Goal: Transaction & Acquisition: Book appointment/travel/reservation

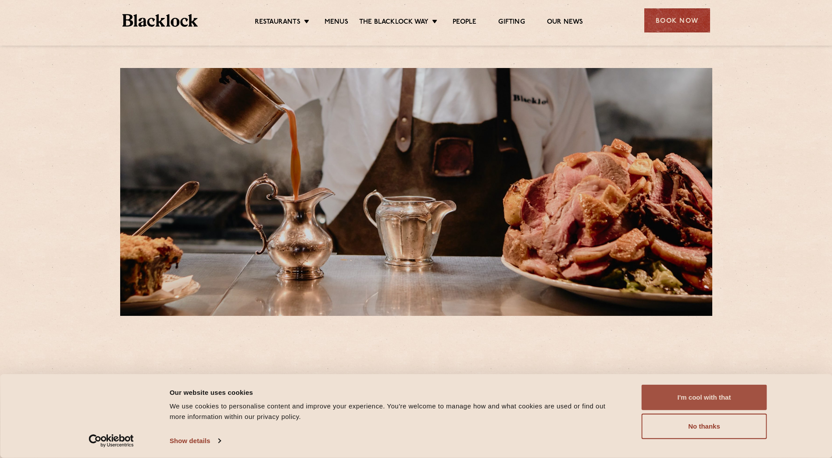
click at [689, 402] on button "I'm cool with that" at bounding box center [704, 397] width 125 height 25
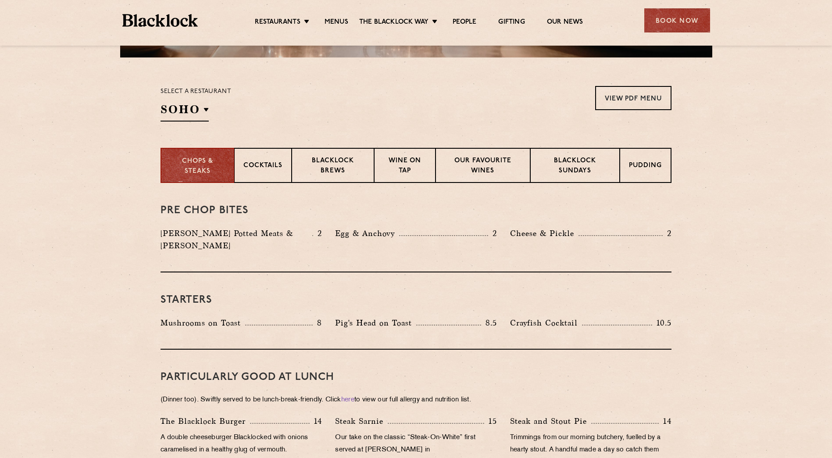
scroll to position [219, 0]
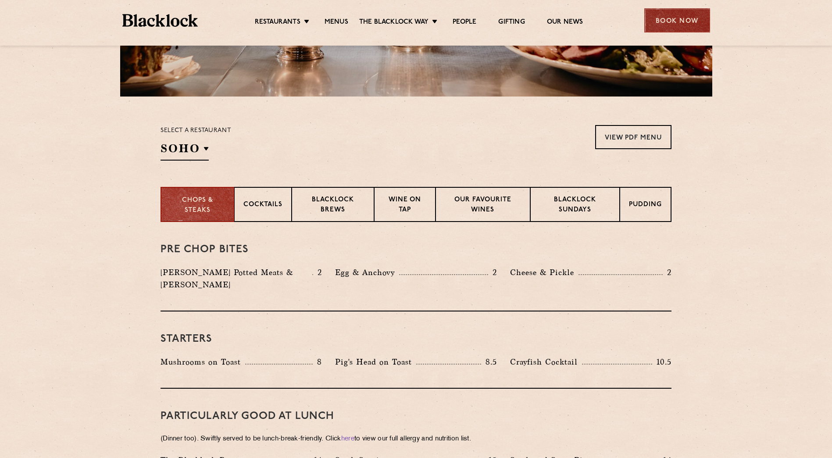
click at [684, 17] on div "Book Now" at bounding box center [678, 20] width 66 height 24
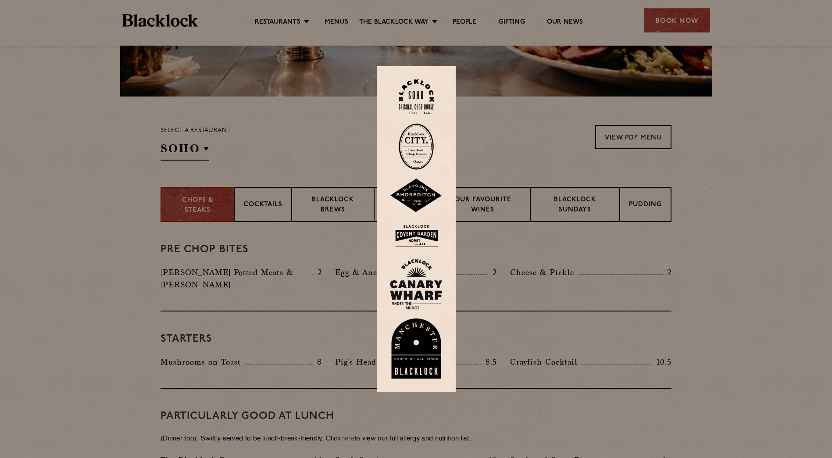
click at [424, 197] on img at bounding box center [416, 196] width 53 height 34
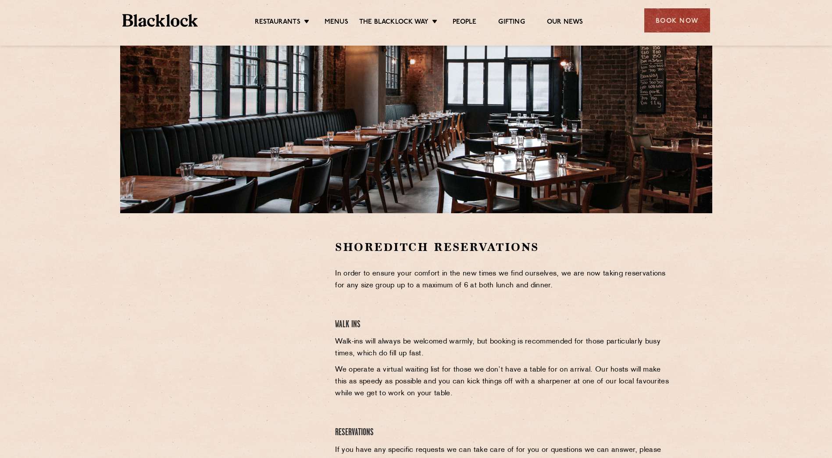
scroll to position [132, 0]
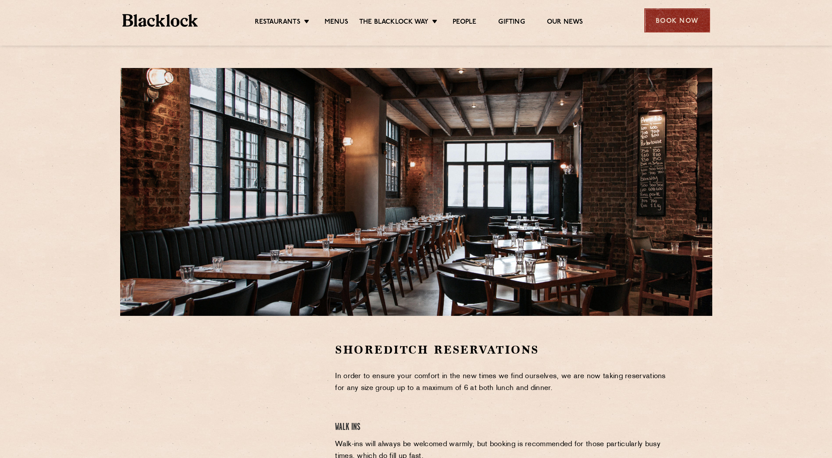
click at [670, 23] on div "Book Now" at bounding box center [678, 20] width 66 height 24
click at [656, 22] on div "Book Now" at bounding box center [678, 20] width 66 height 24
